Goal: Task Accomplishment & Management: Complete application form

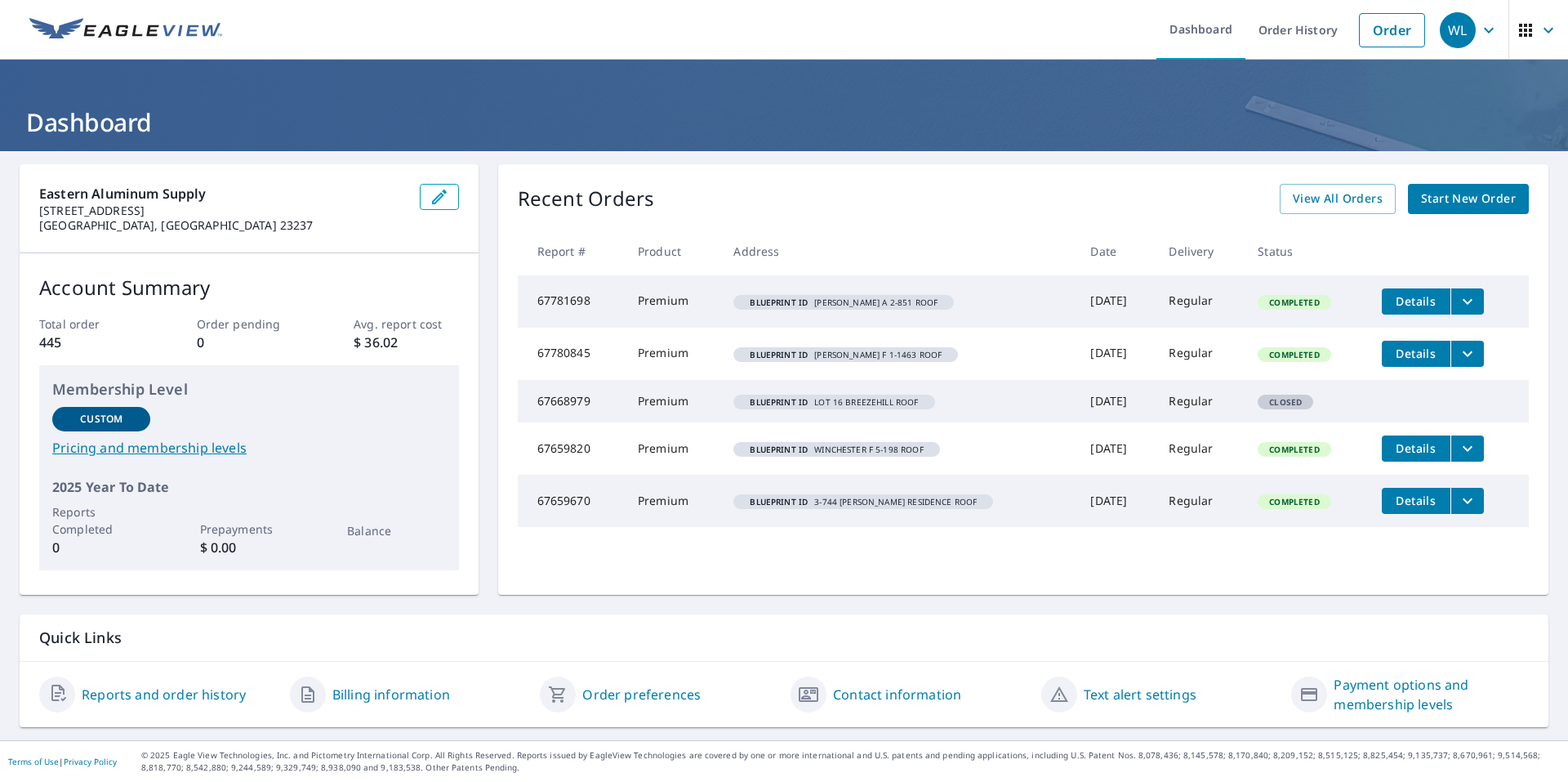
click at [1463, 199] on span "Start New Order" at bounding box center [1468, 199] width 95 height 20
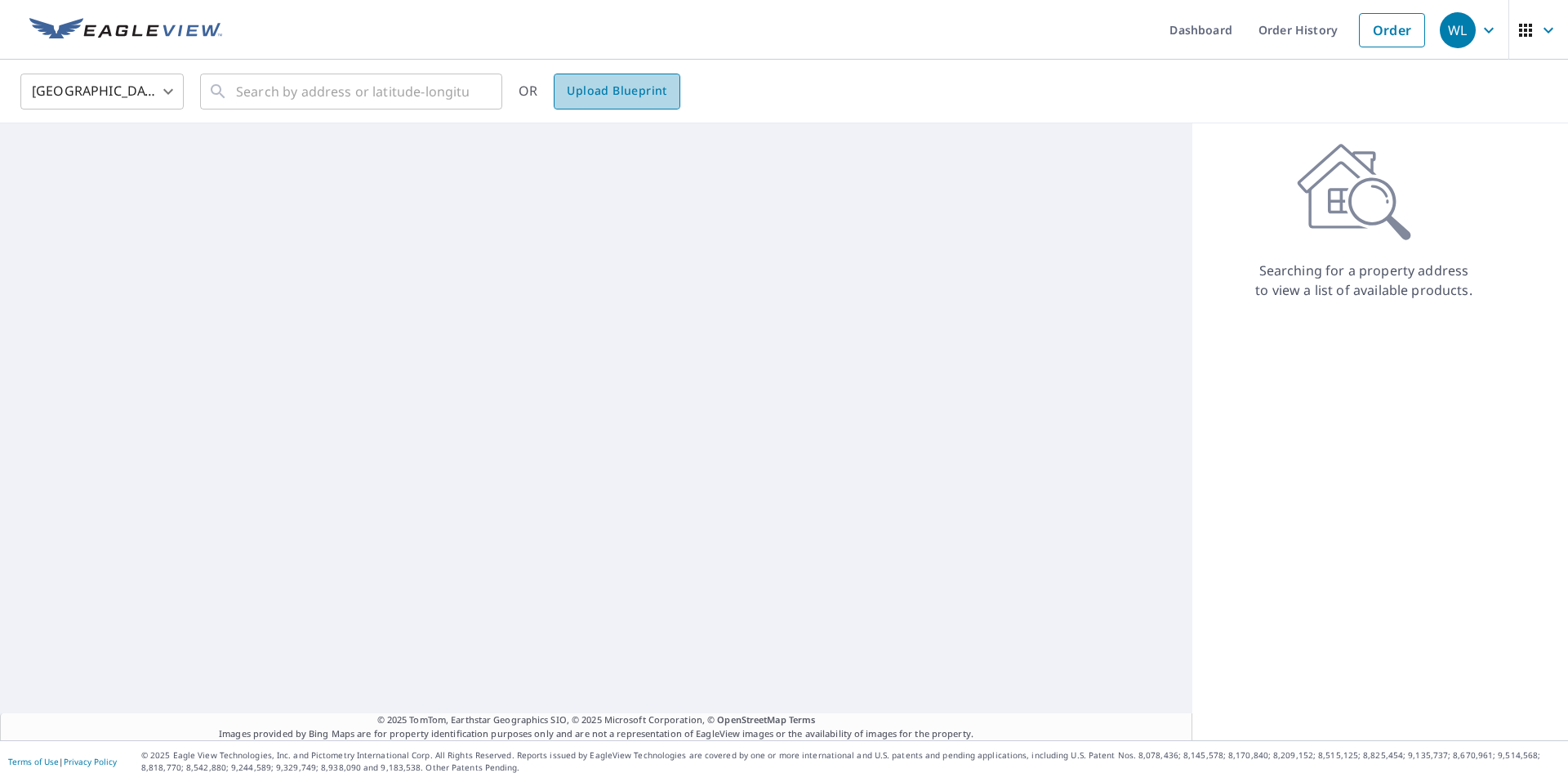
click at [616, 96] on span "Upload Blueprint" at bounding box center [616, 91] width 100 height 20
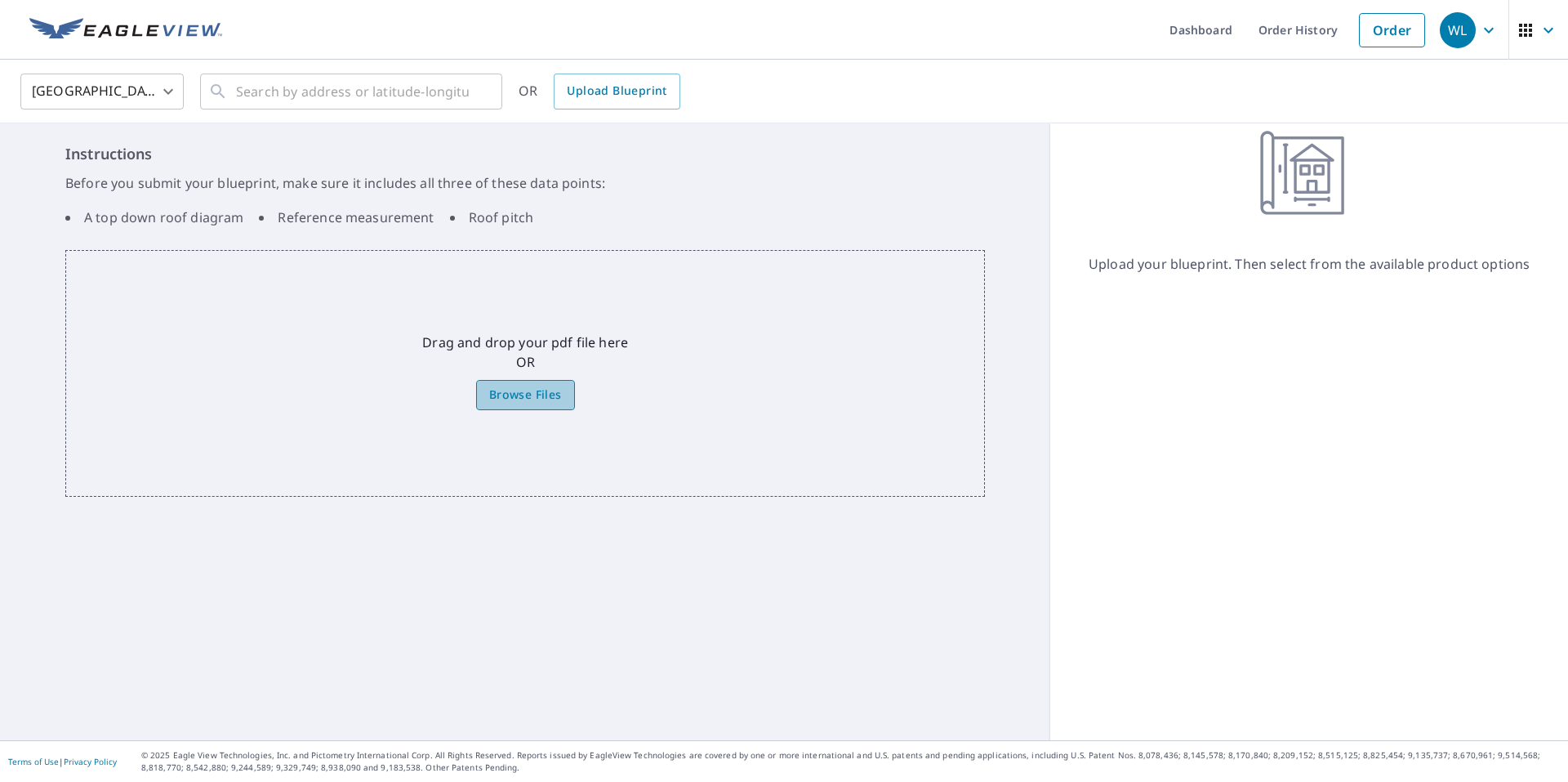
click at [521, 401] on span "Browse Files" at bounding box center [525, 394] width 73 height 20
click at [0, 0] on input "Browse Files" at bounding box center [0, 0] width 0 height 0
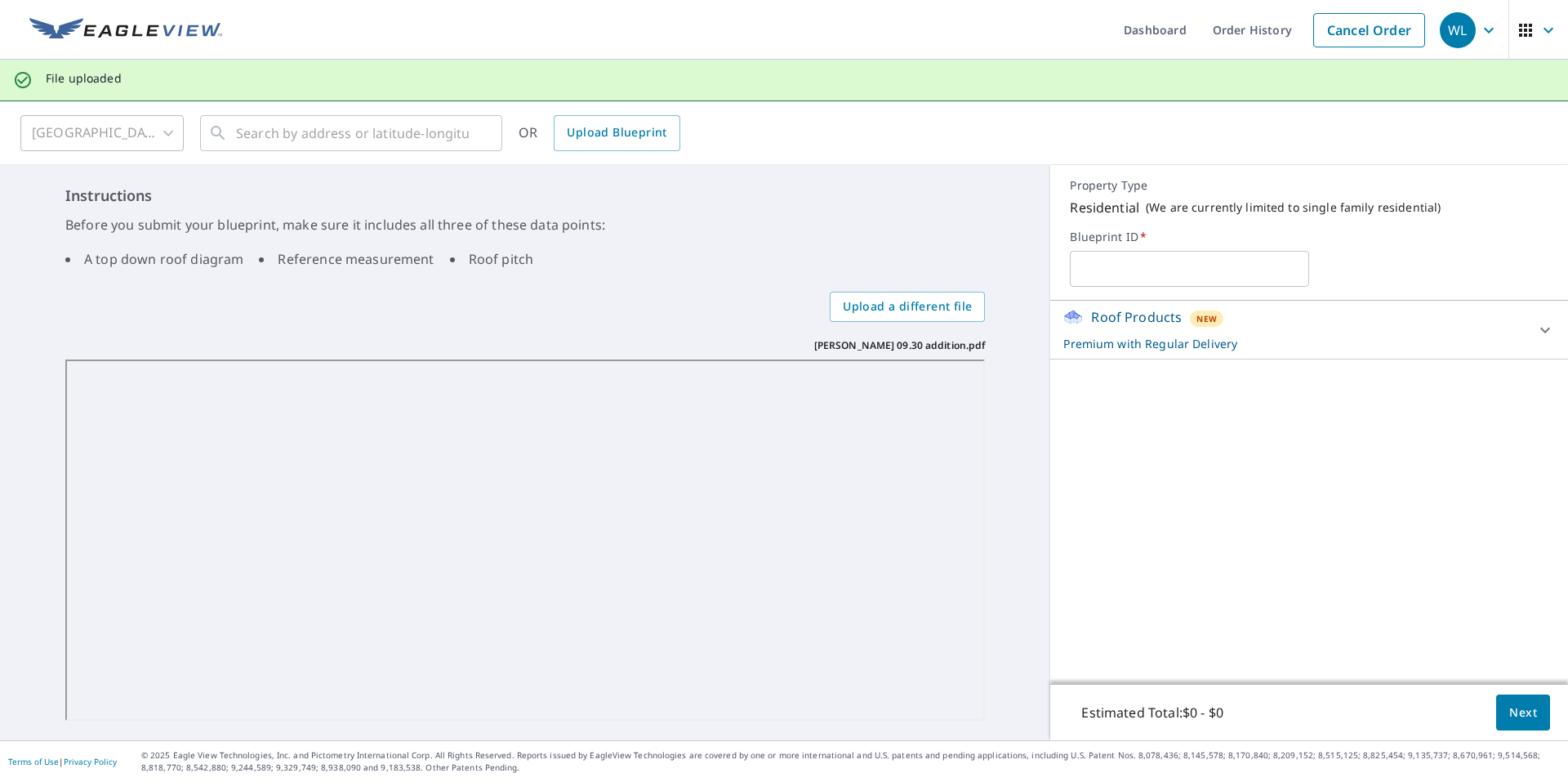
click at [1154, 272] on input "text" at bounding box center [1189, 269] width 240 height 46
type input "s"
type input "[PERSON_NAME] ADDITION ROOF"
click at [1506, 725] on button "Next" at bounding box center [1523, 712] width 54 height 37
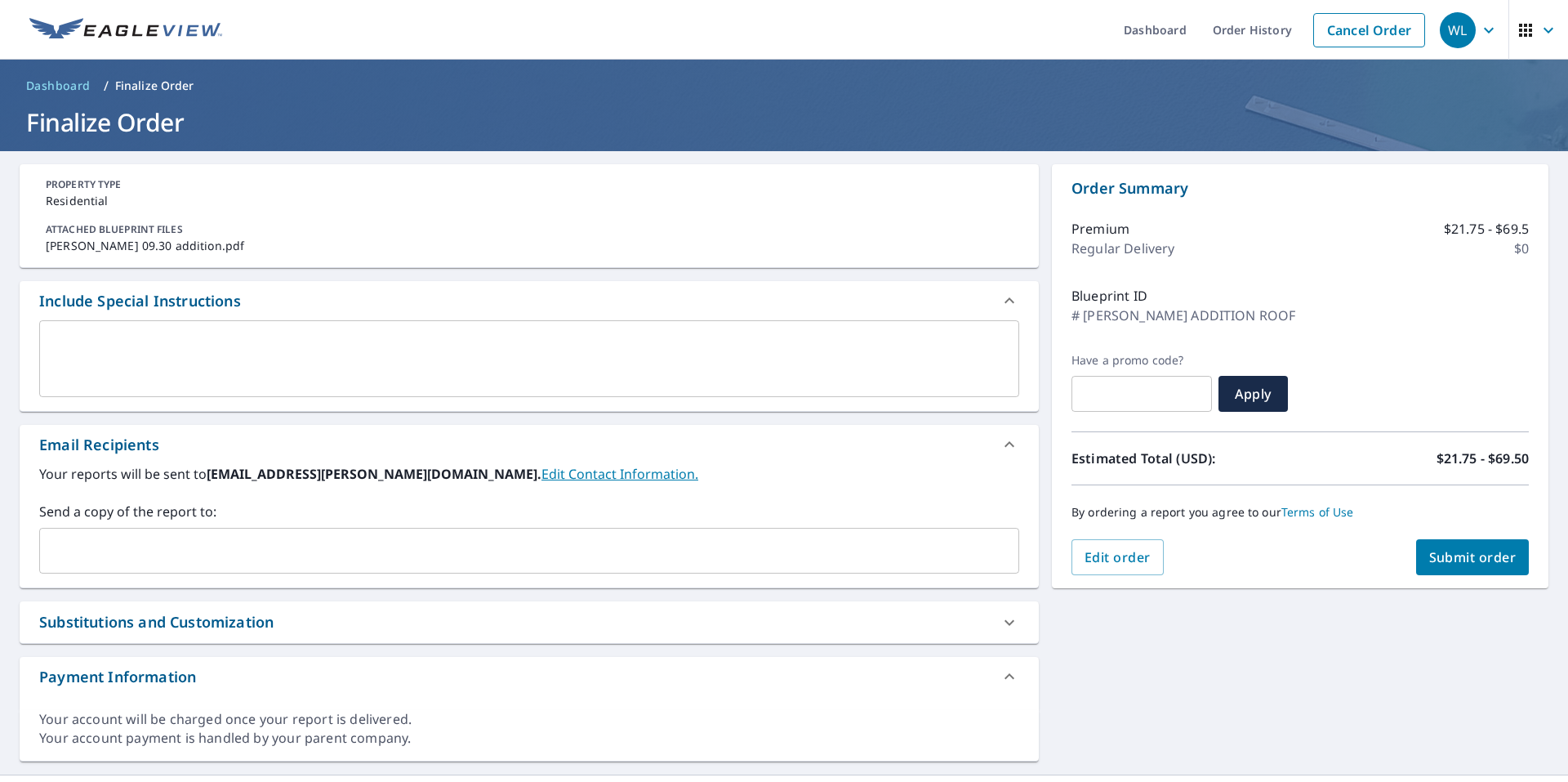
click at [1461, 549] on span "Submit order" at bounding box center [1472, 557] width 87 height 18
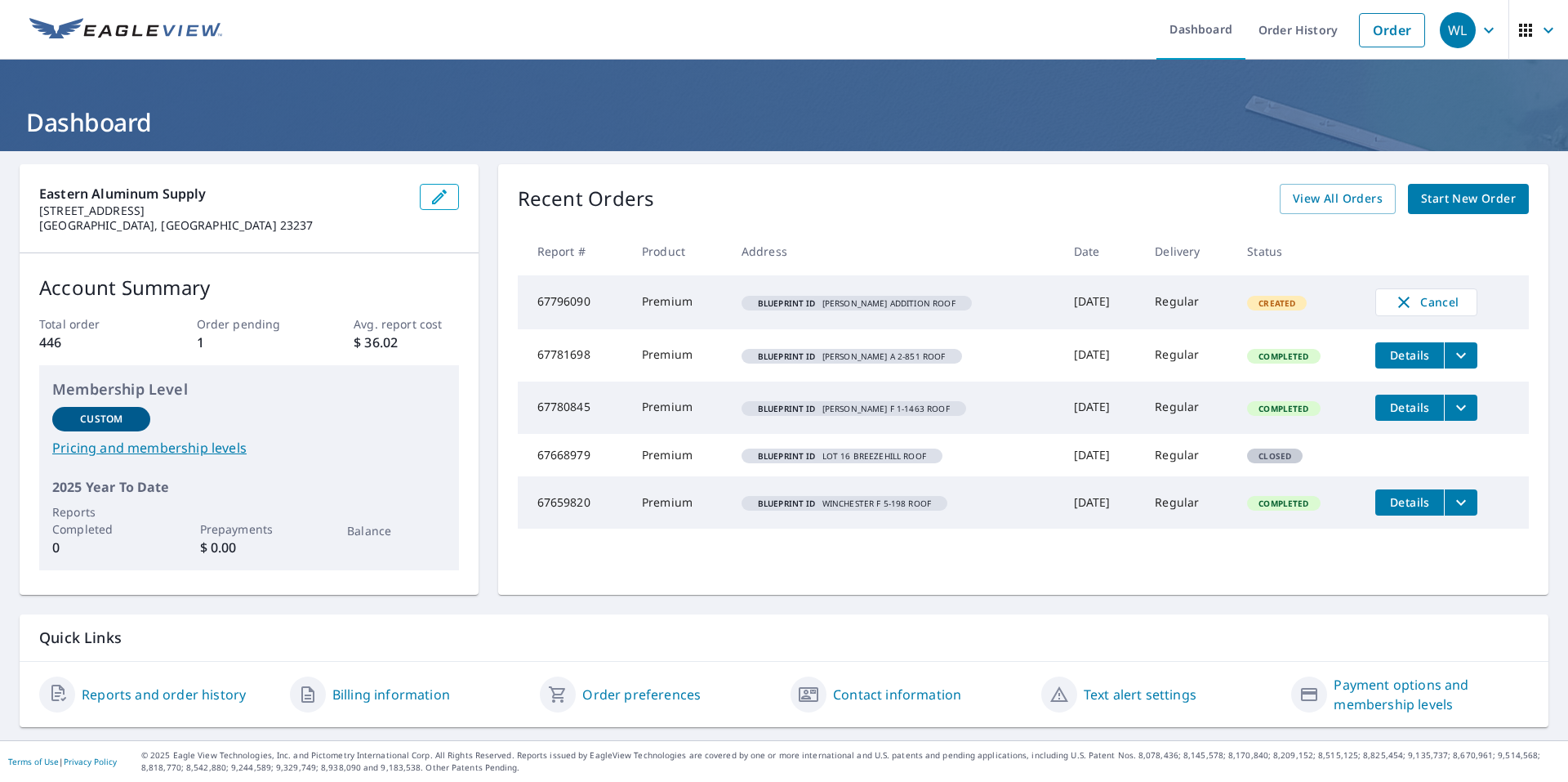
click at [1468, 196] on span "Start New Order" at bounding box center [1468, 199] width 95 height 20
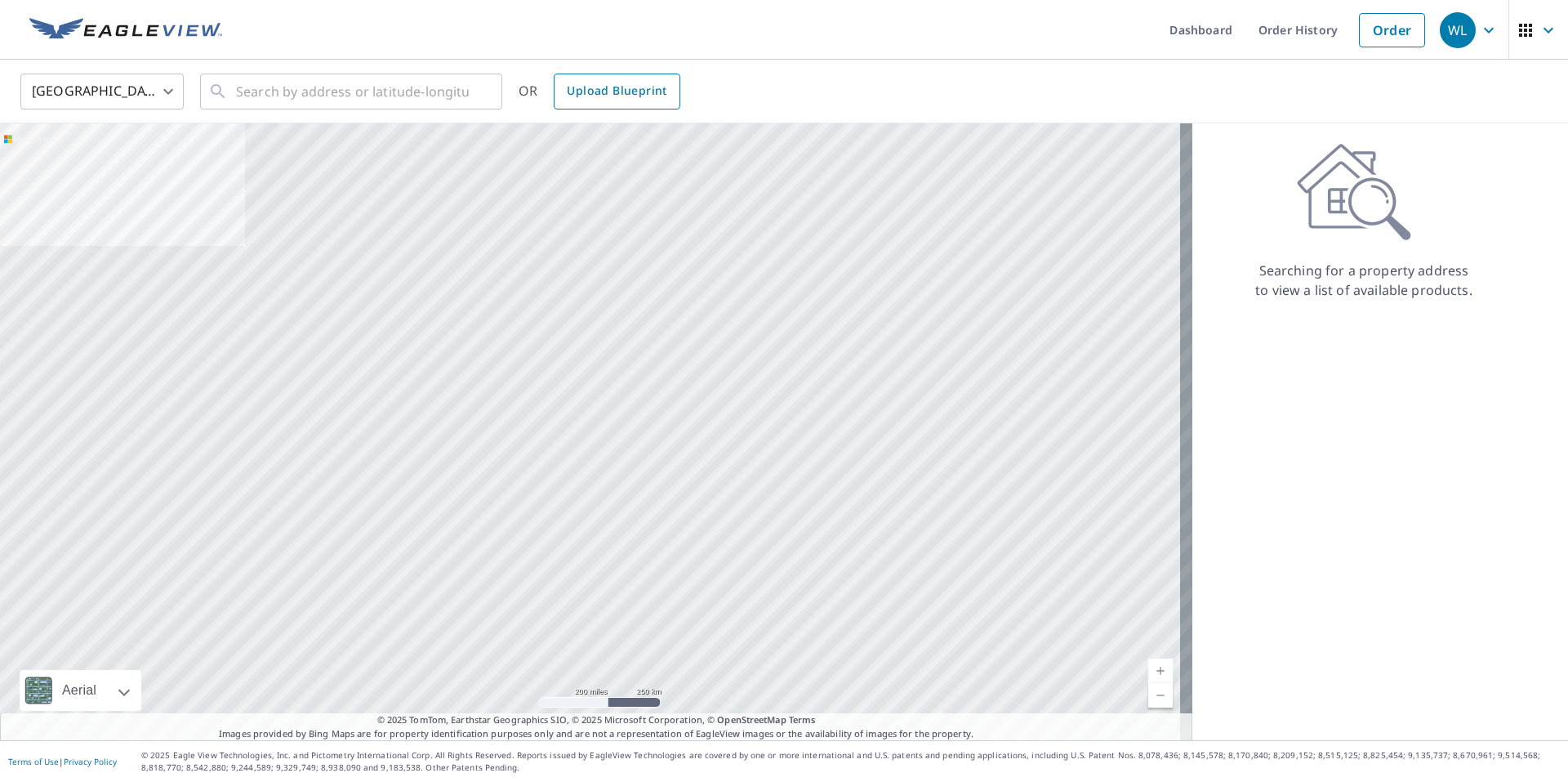
click at [624, 92] on span "Upload Blueprint" at bounding box center [616, 91] width 100 height 20
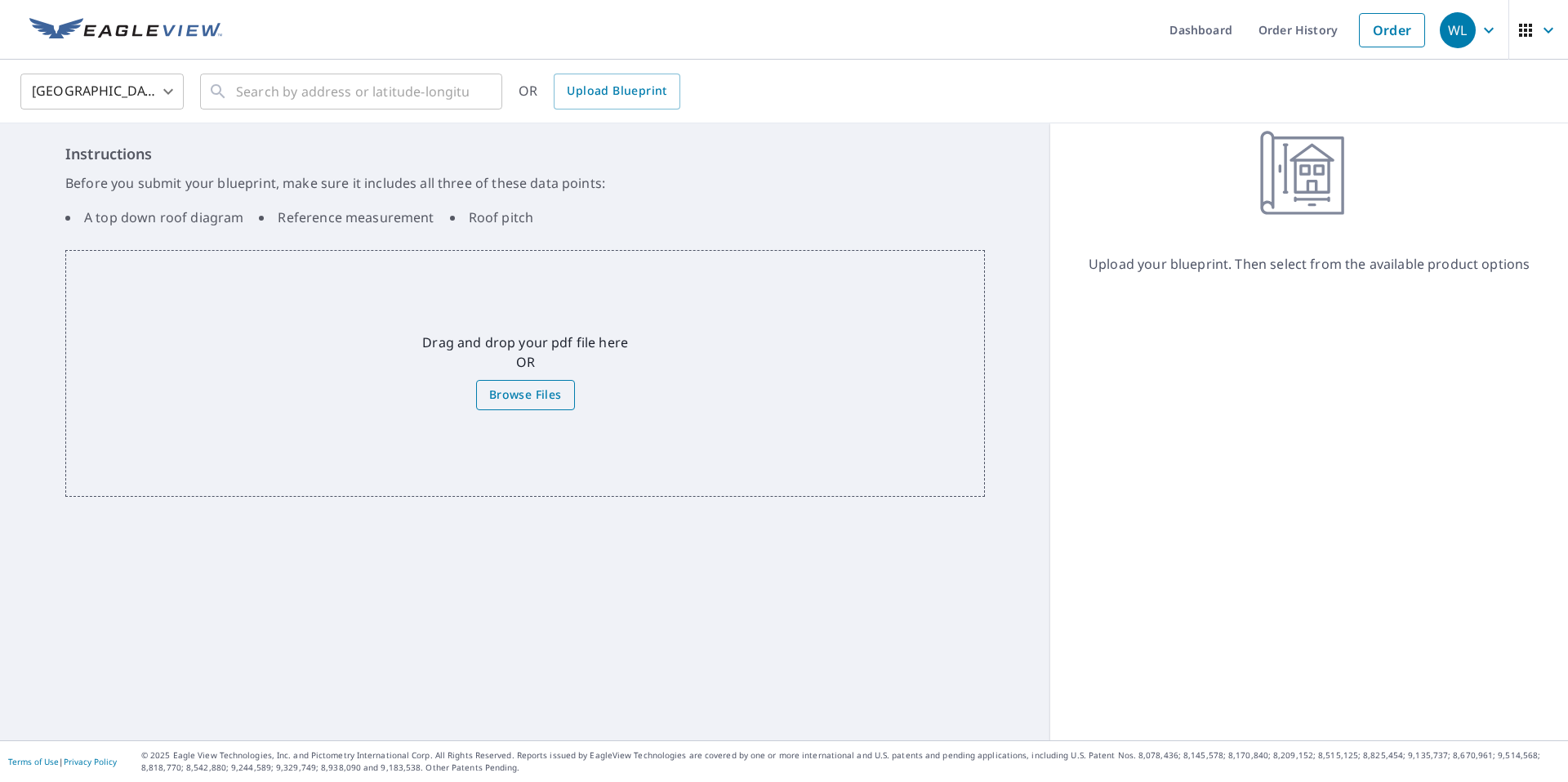
click at [525, 389] on span "Browse Files" at bounding box center [525, 394] width 73 height 20
click at [0, 0] on input "Browse Files" at bounding box center [0, 0] width 0 height 0
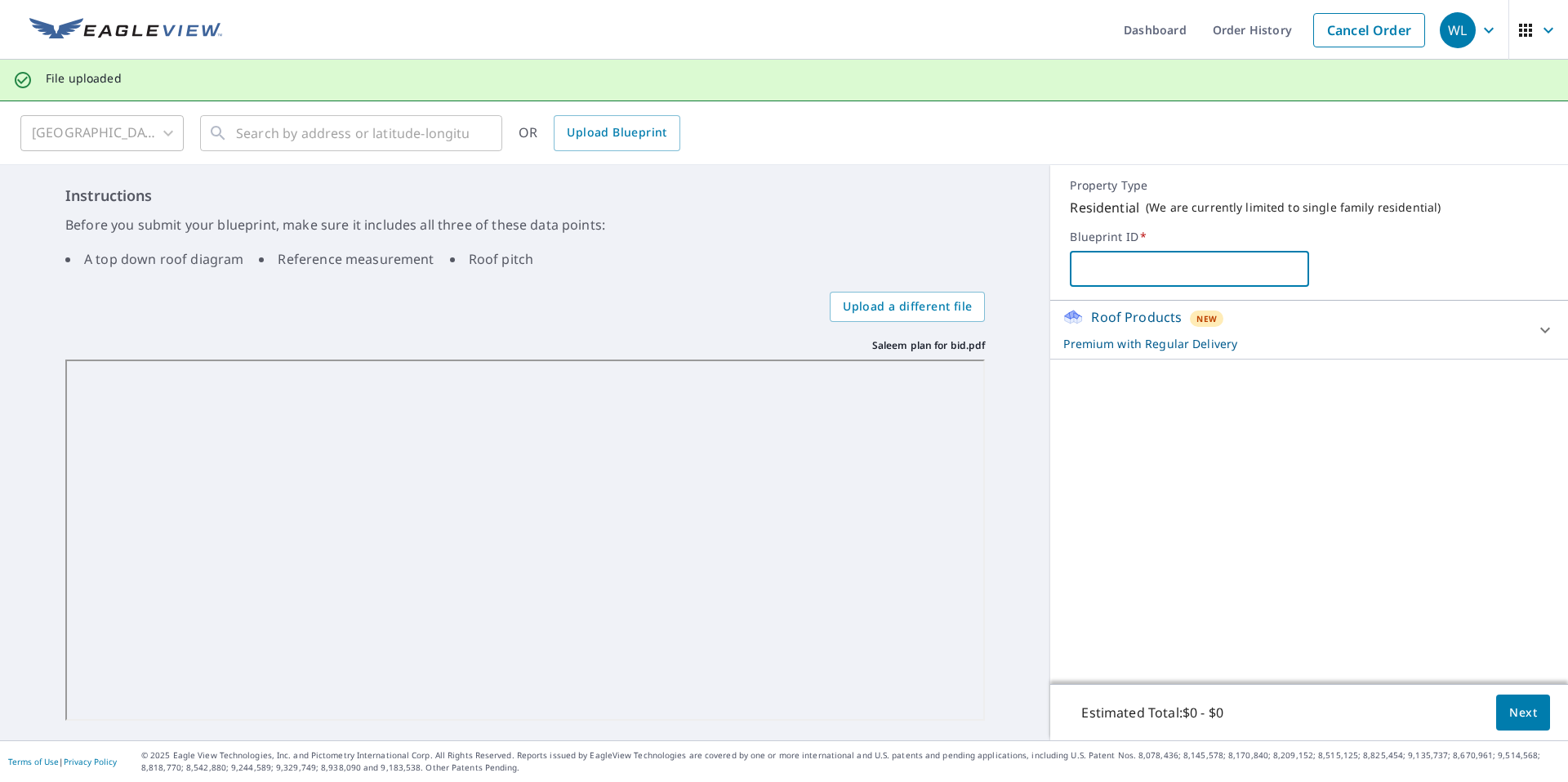
click at [1140, 271] on input "text" at bounding box center [1189, 269] width 240 height 46
type input "s"
type input "SALEEM PLAN ROOF"
click at [1525, 715] on button "Next" at bounding box center [1523, 712] width 54 height 37
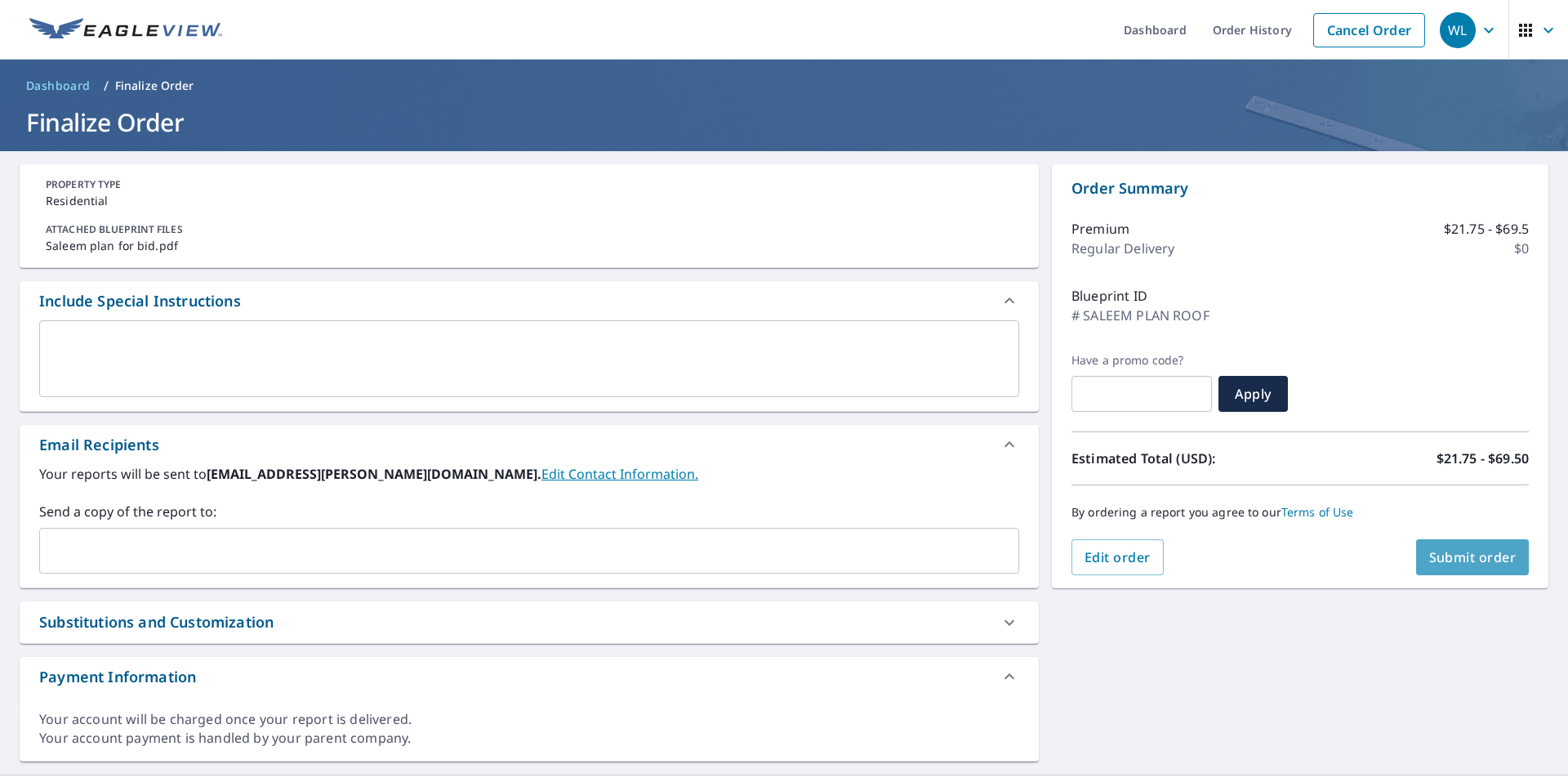
click at [1466, 550] on span "Submit order" at bounding box center [1472, 557] width 87 height 18
